Goal: Task Accomplishment & Management: Manage account settings

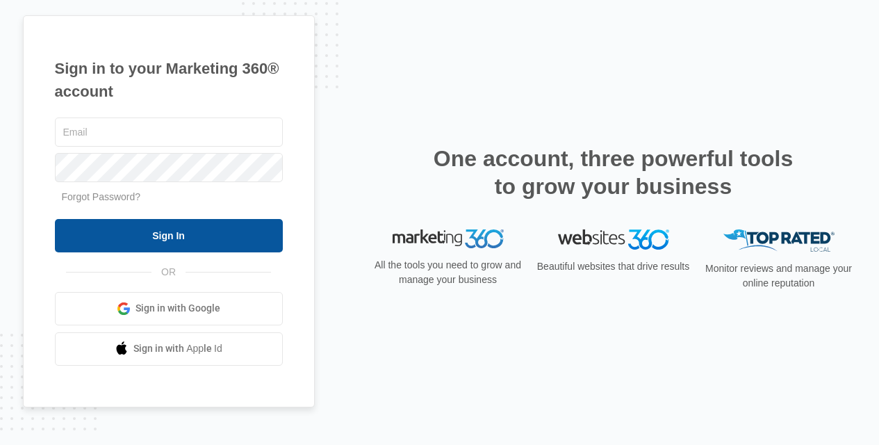
type input "[EMAIL_ADDRESS][DOMAIN_NAME]"
click at [209, 228] on input "Sign In" at bounding box center [169, 235] width 228 height 33
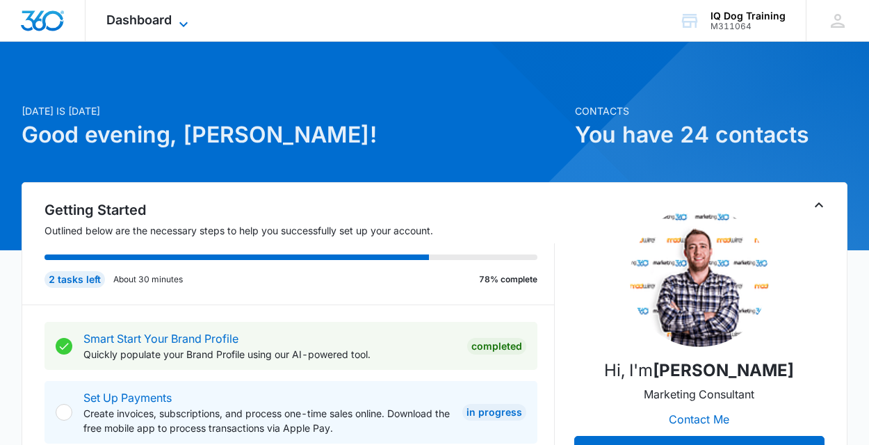
click at [134, 14] on span "Dashboard" at bounding box center [138, 20] width 65 height 15
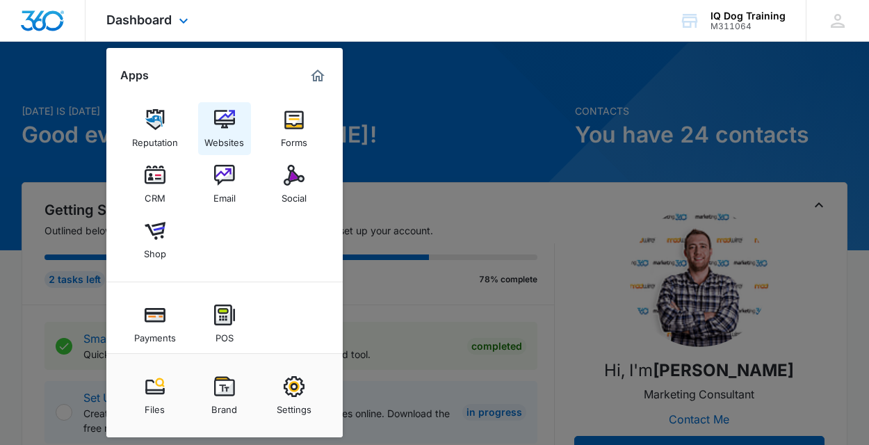
click at [228, 122] on img at bounding box center [224, 119] width 21 height 21
